Goal: Information Seeking & Learning: Check status

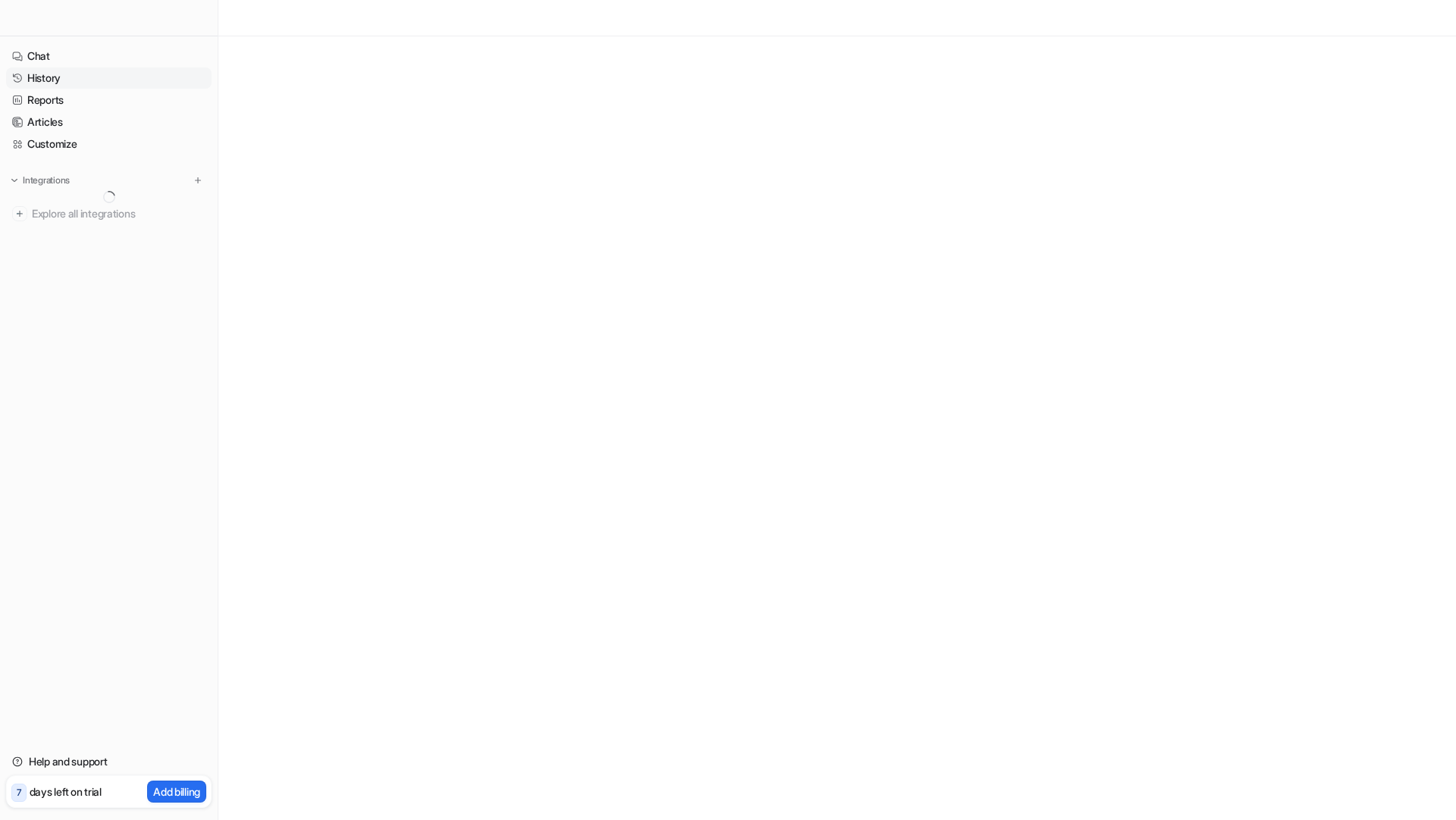
click at [36, 73] on link "History" at bounding box center [108, 78] width 205 height 21
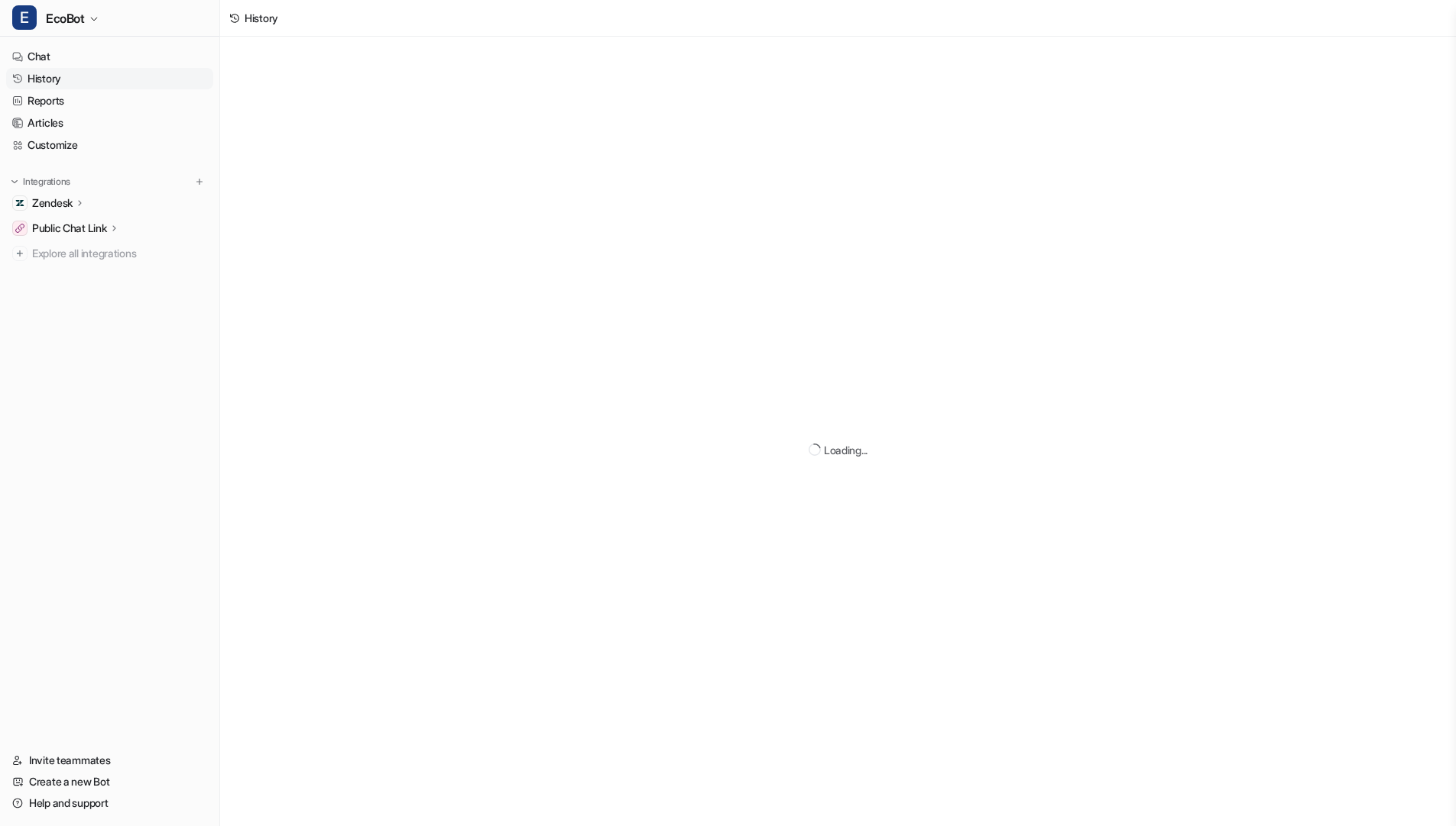
click at [188, 81] on link "History" at bounding box center [109, 79] width 207 height 22
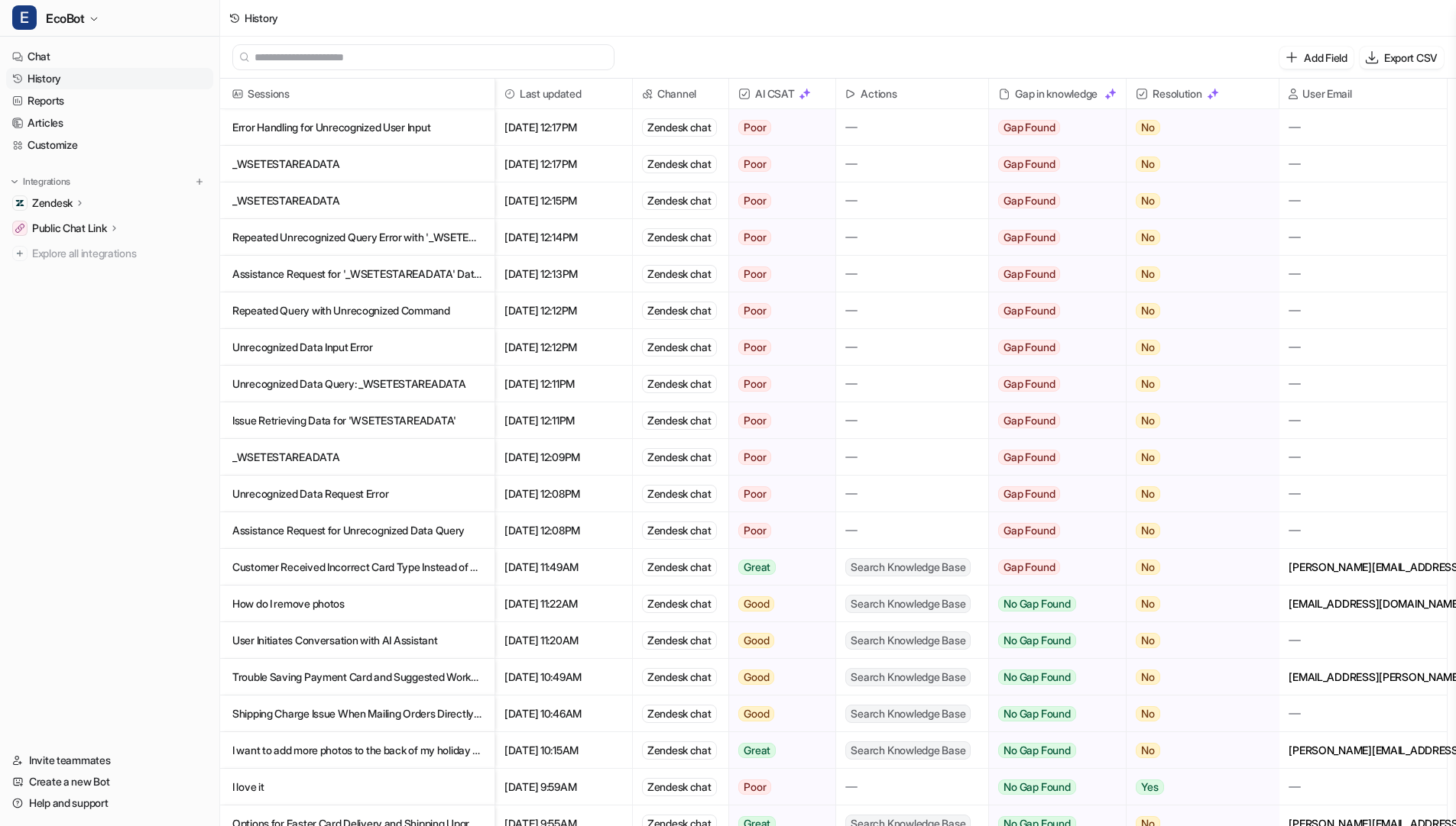
click at [442, 115] on p "Error Handling for Unrecognized User Input" at bounding box center [357, 127] width 250 height 36
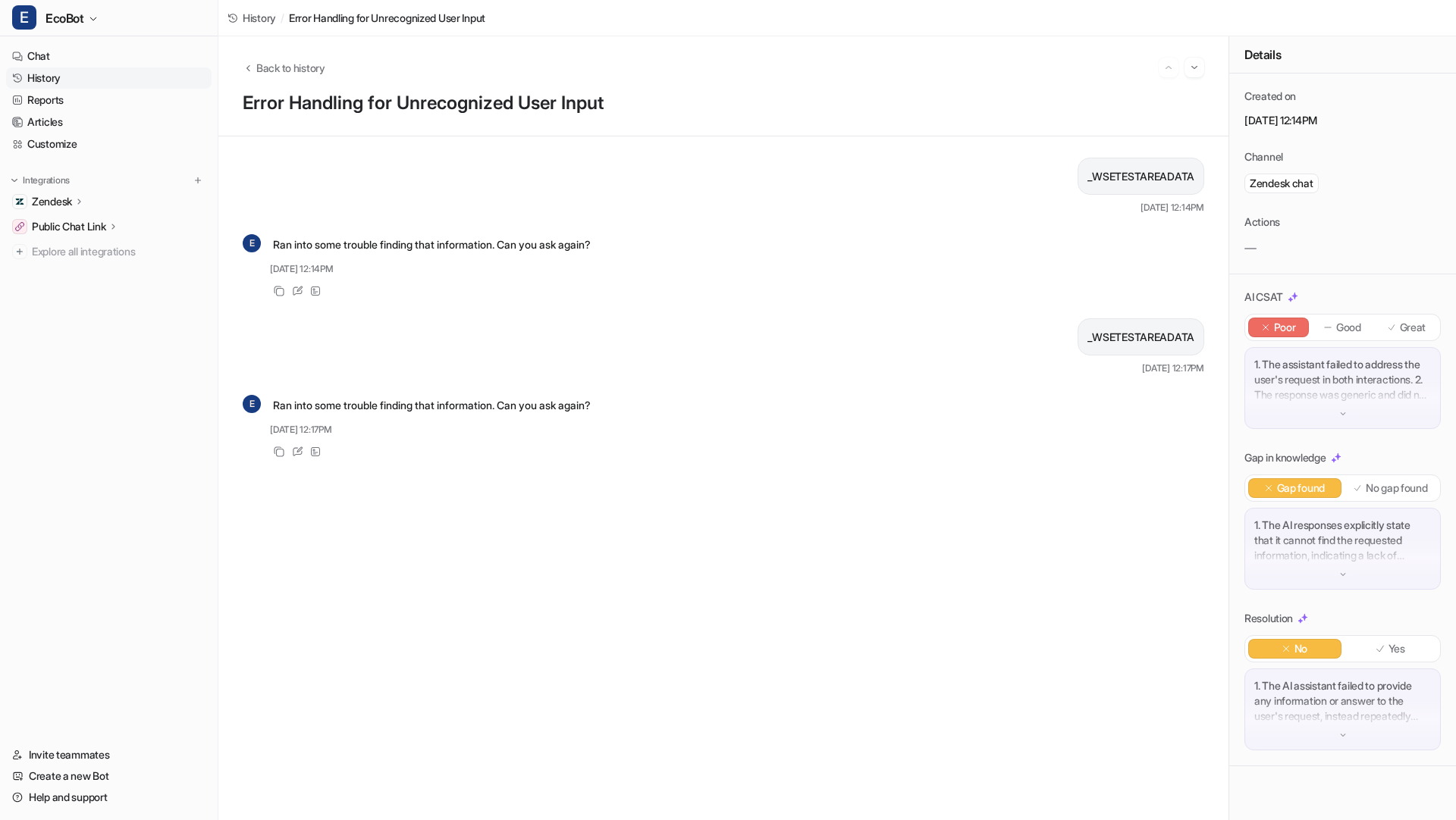
click at [1165, 182] on p "_WSETESTAREADATA" at bounding box center [1142, 177] width 107 height 19
copy span "_WSETESTAREADATA"
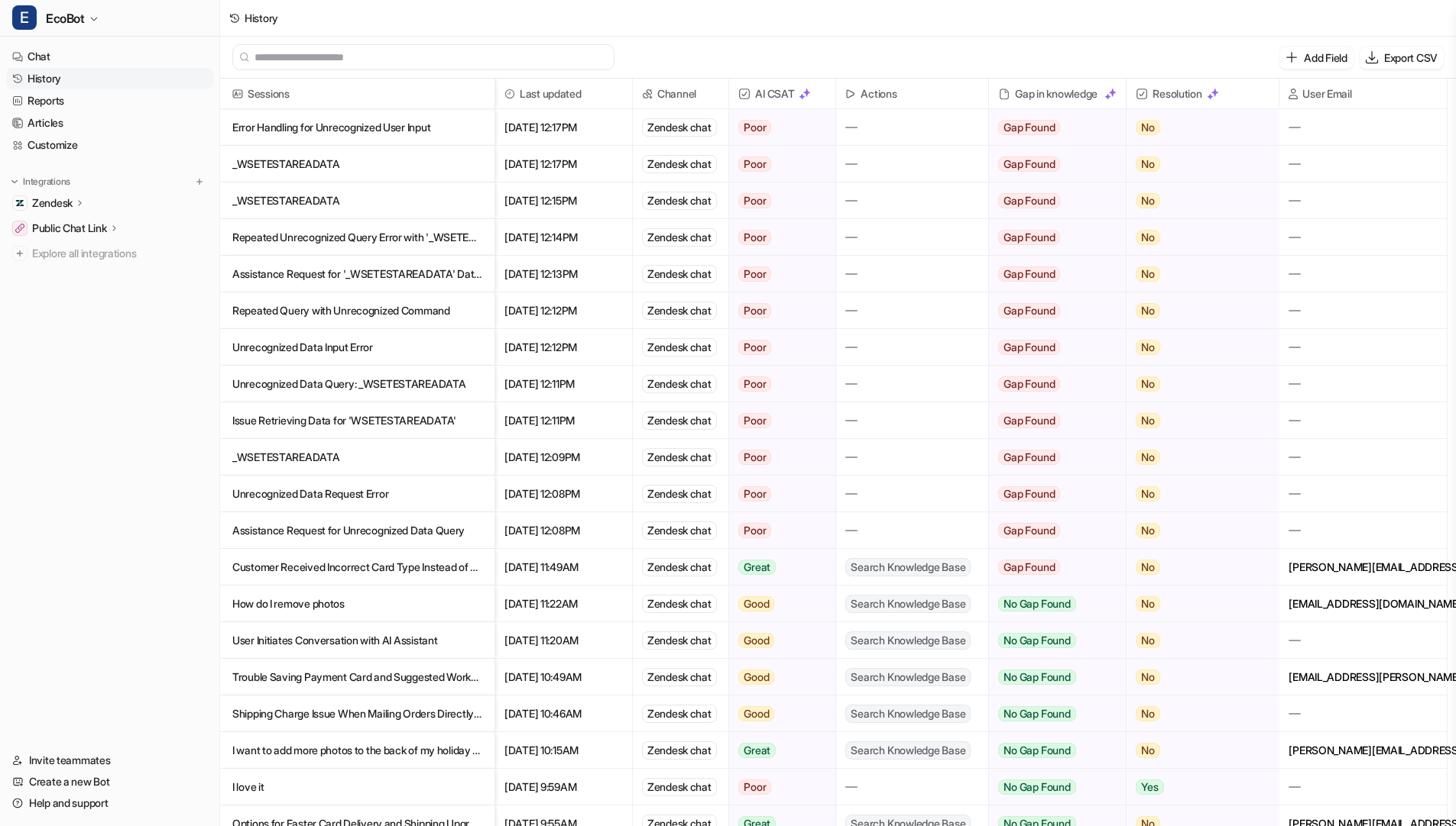
click at [400, 483] on p "Unrecognized Data Request Error" at bounding box center [357, 494] width 250 height 36
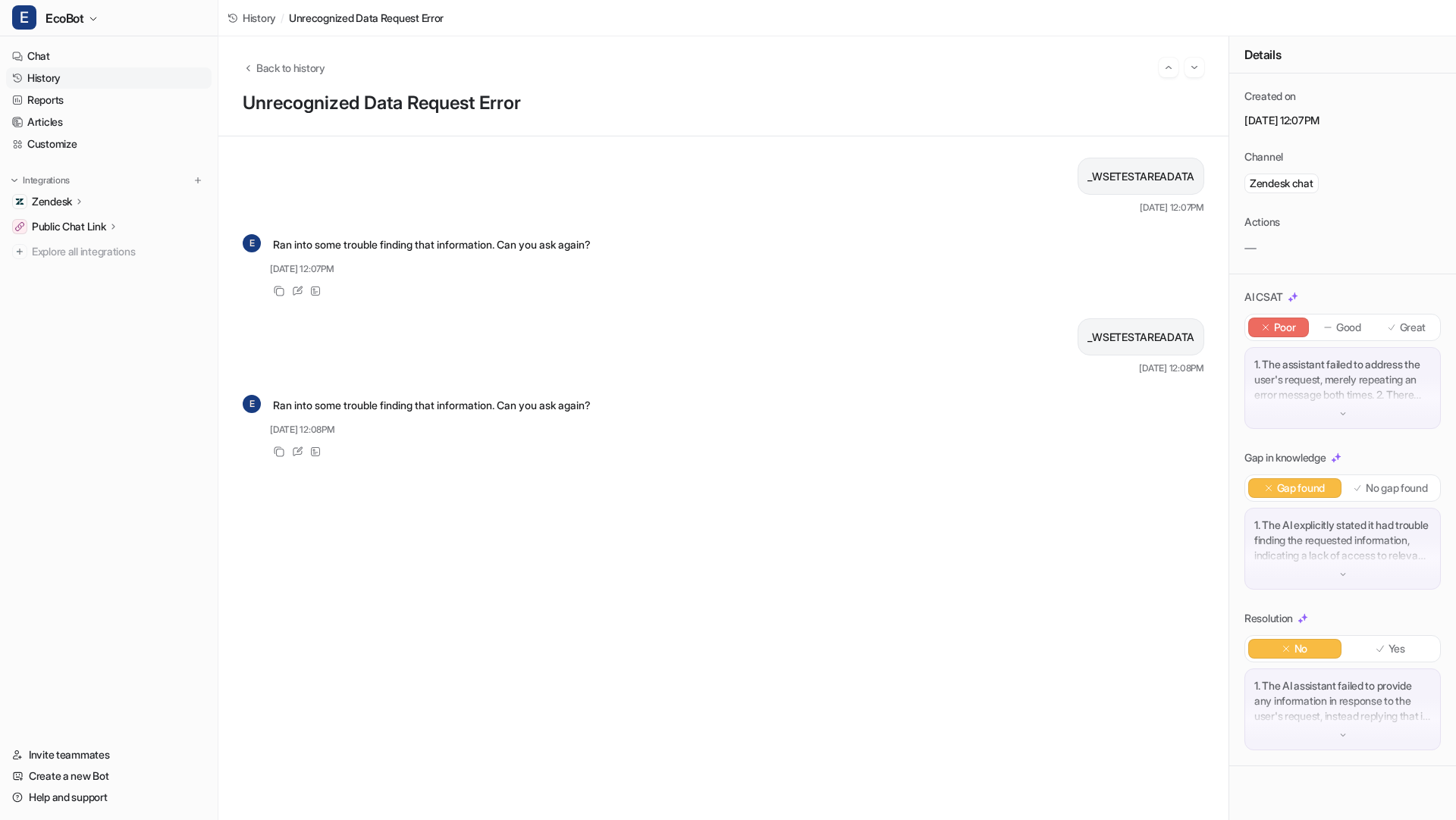
click at [145, 69] on link "History" at bounding box center [108, 78] width 205 height 21
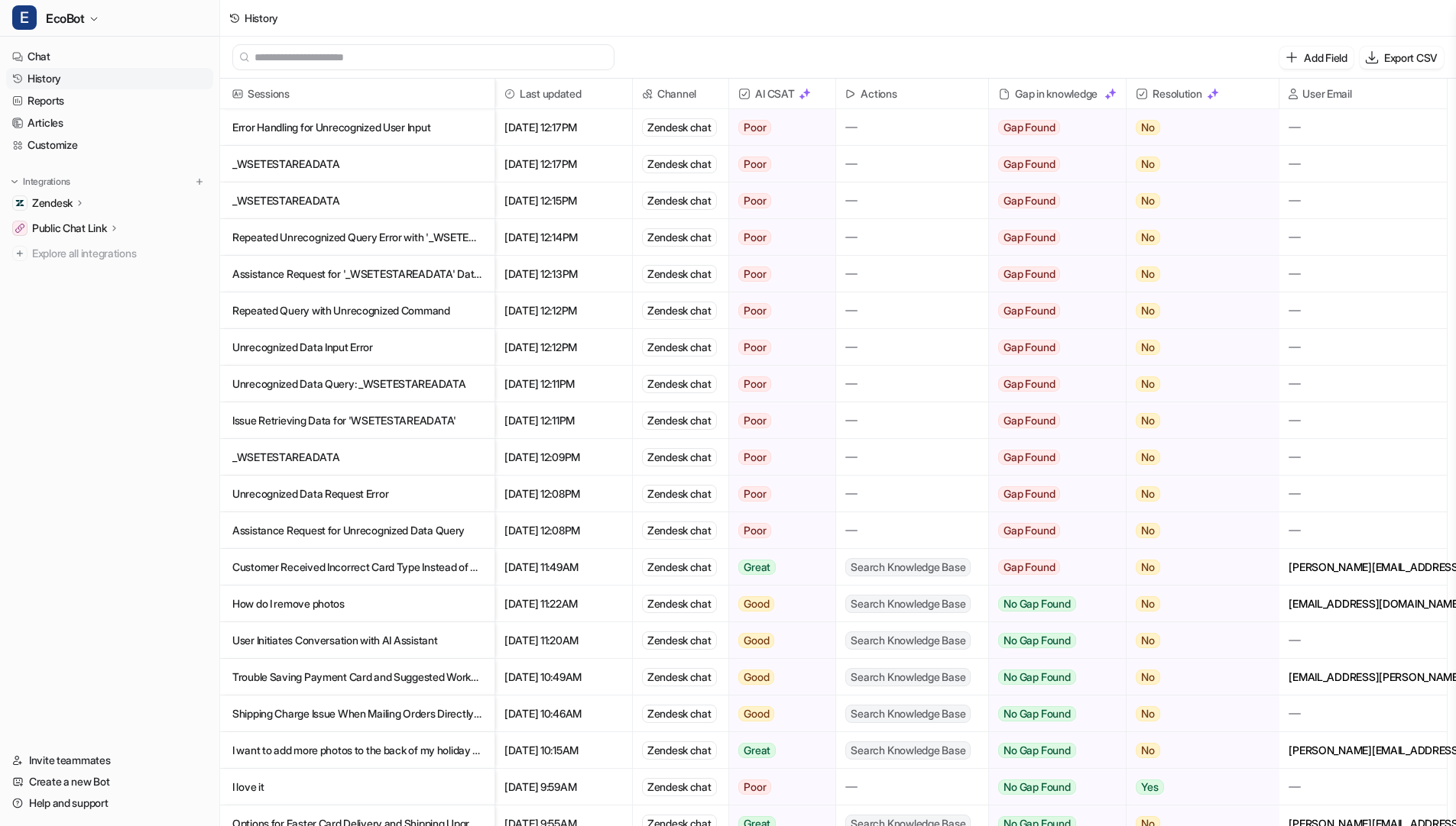
click at [146, 81] on link "History" at bounding box center [109, 79] width 207 height 22
click at [430, 542] on p "Assistance Request for Unrecognized Data Query" at bounding box center [357, 530] width 250 height 36
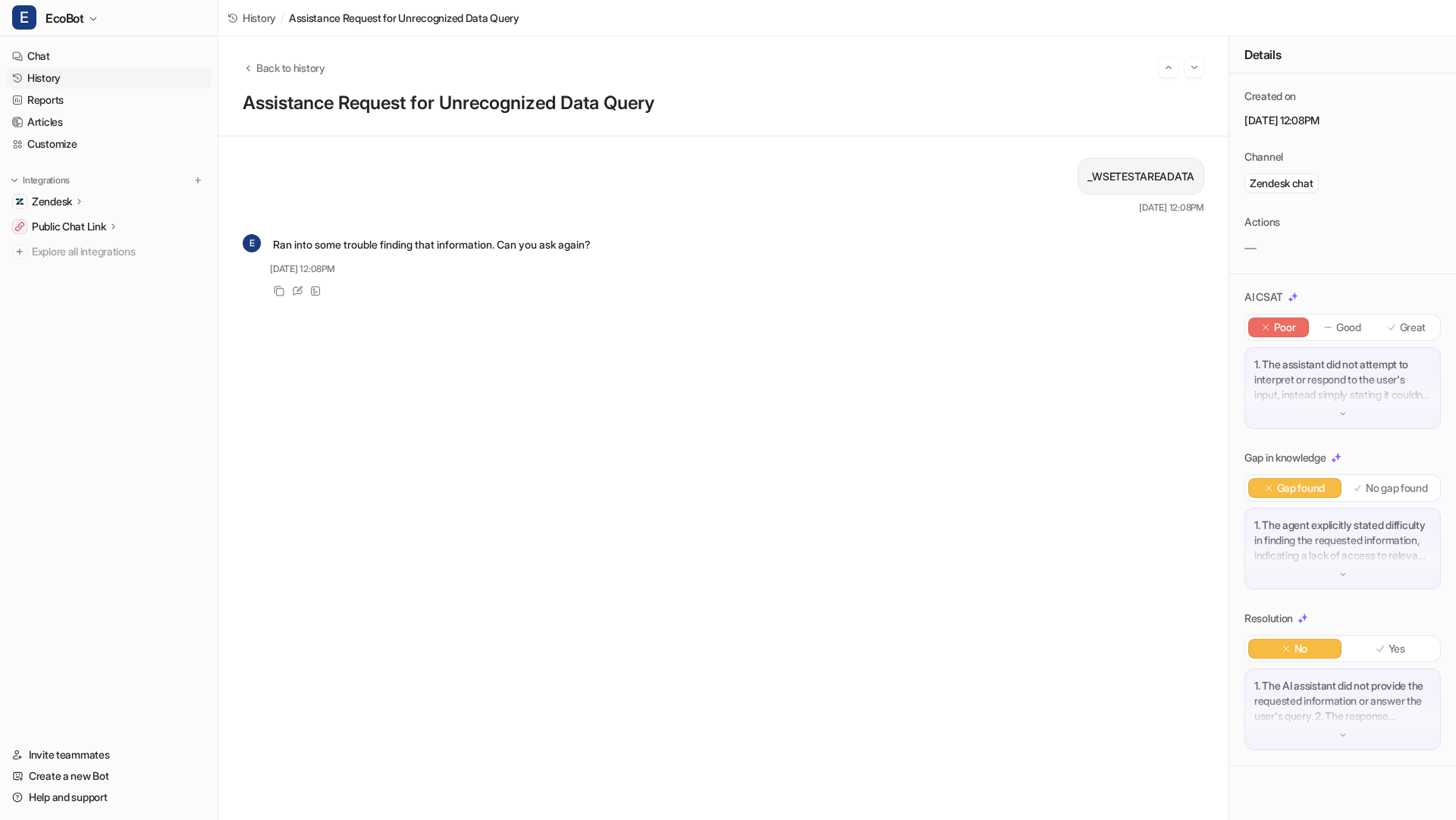
click at [627, 263] on div "E Ran into some trouble finding that information. Can you ask again? [DATE] 12:…" at bounding box center [724, 266] width 962 height 67
drag, startPoint x: 613, startPoint y: 253, endPoint x: 613, endPoint y: 184, distance: 69.0
click at [613, 184] on div "_WSETESTAREADATA [DATE] 12:08PM E Ran into some trouble finding that informatio…" at bounding box center [724, 478] width 962 height 641
click at [613, 184] on div "_WSETESTAREADATA [DATE] 12:08PM" at bounding box center [724, 186] width 962 height 57
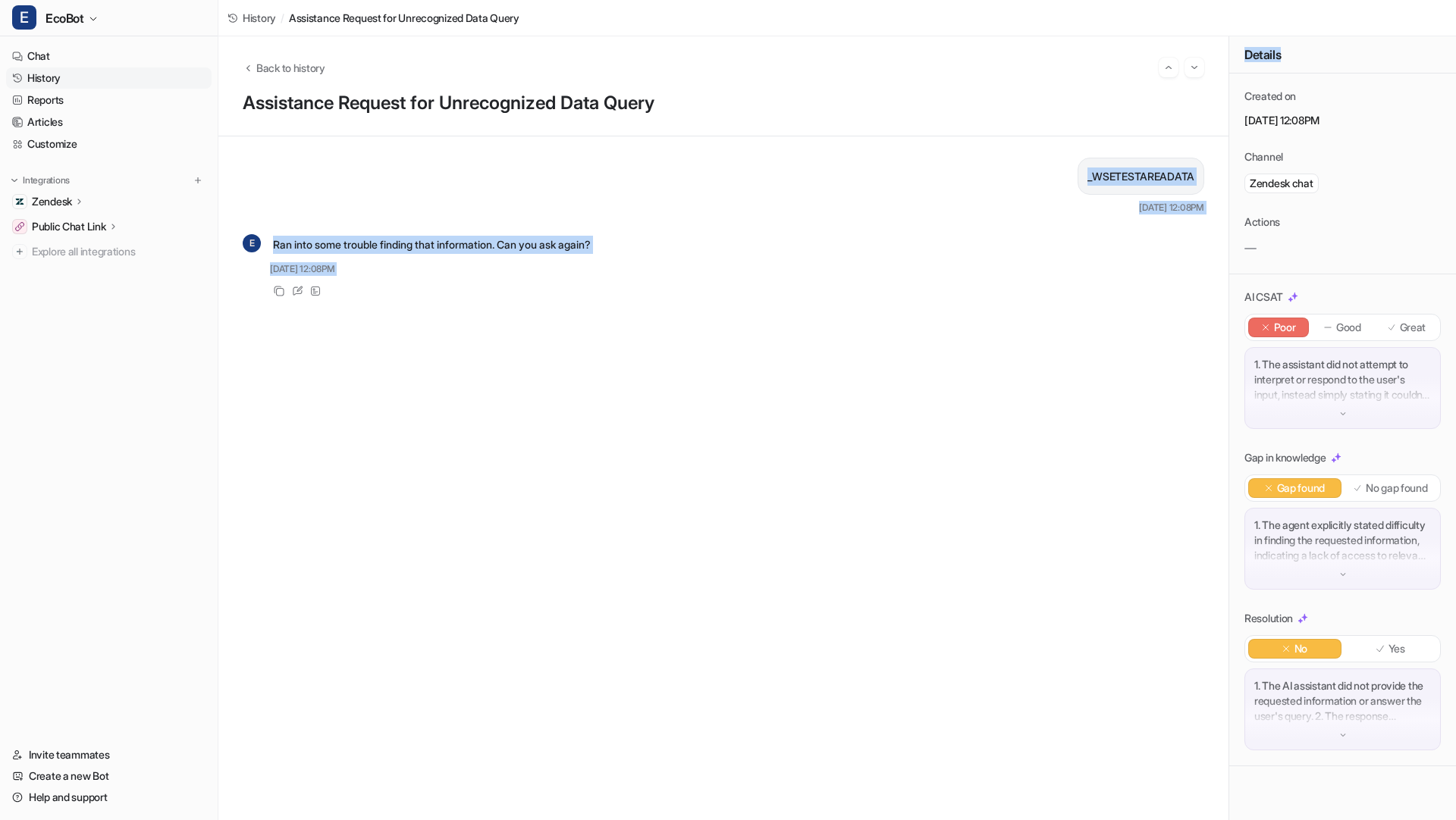
drag, startPoint x: 613, startPoint y: 189, endPoint x: 698, endPoint y: 511, distance: 333.0
click at [698, 512] on div "_WSETESTAREADATA [DATE] 12:08PM E Ran into some trouble finding that informatio…" at bounding box center [724, 478] width 962 height 641
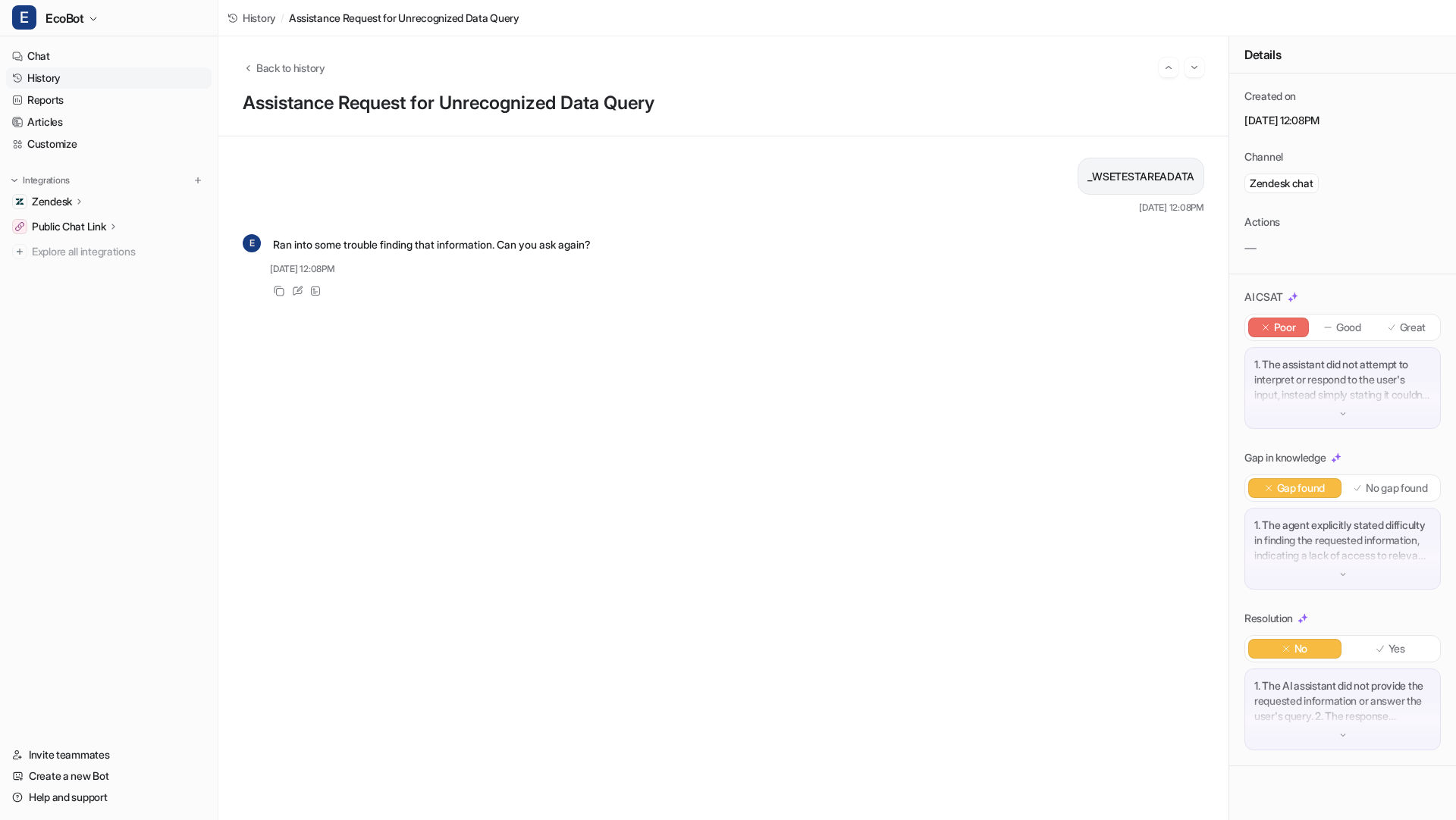
click at [700, 505] on div "_WSETESTAREADATA [DATE] 12:08PM E Ran into some trouble finding that informatio…" at bounding box center [724, 478] width 962 height 641
click at [662, 455] on div "_WSETESTAREADATA [DATE] 12:08PM E Ran into some trouble finding that informatio…" at bounding box center [724, 478] width 962 height 641
